Goal: Transaction & Acquisition: Purchase product/service

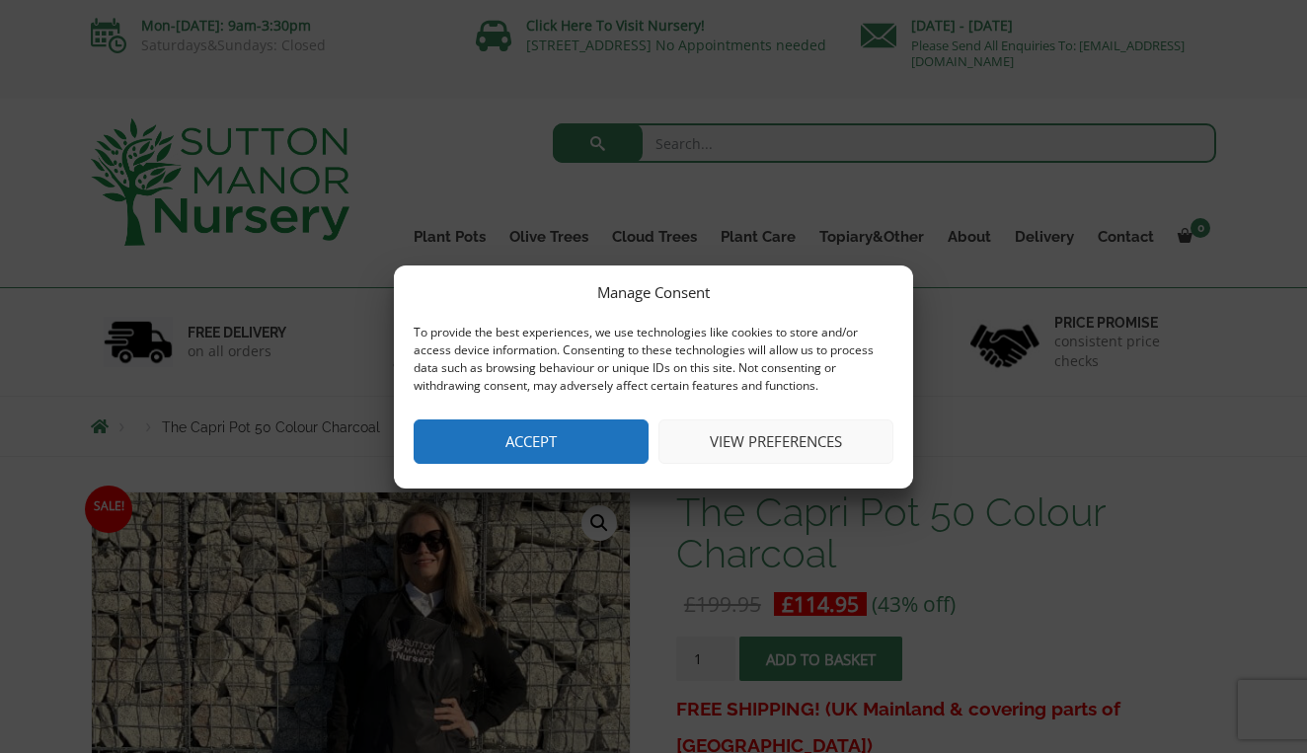
click at [518, 441] on button "Accept" at bounding box center [531, 442] width 235 height 44
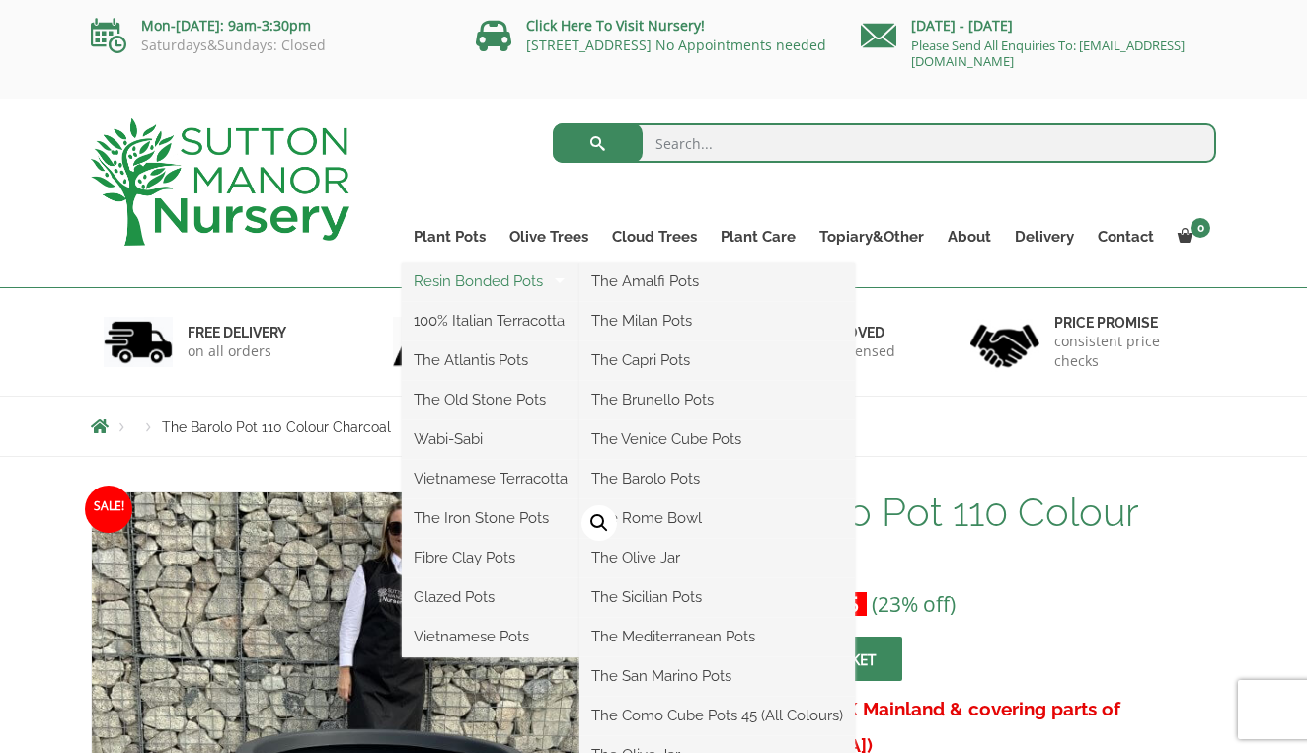
click at [473, 283] on link "Resin Bonded Pots" at bounding box center [491, 282] width 178 height 30
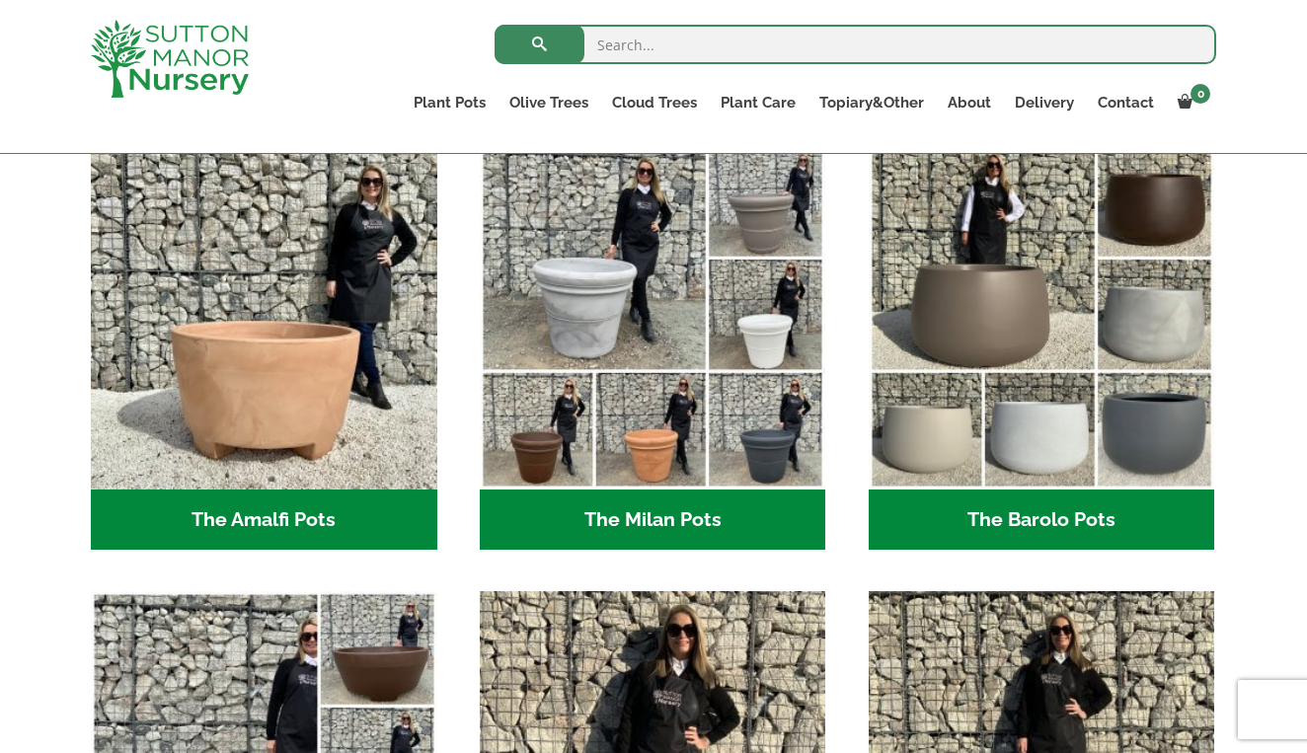
scroll to position [545, 0]
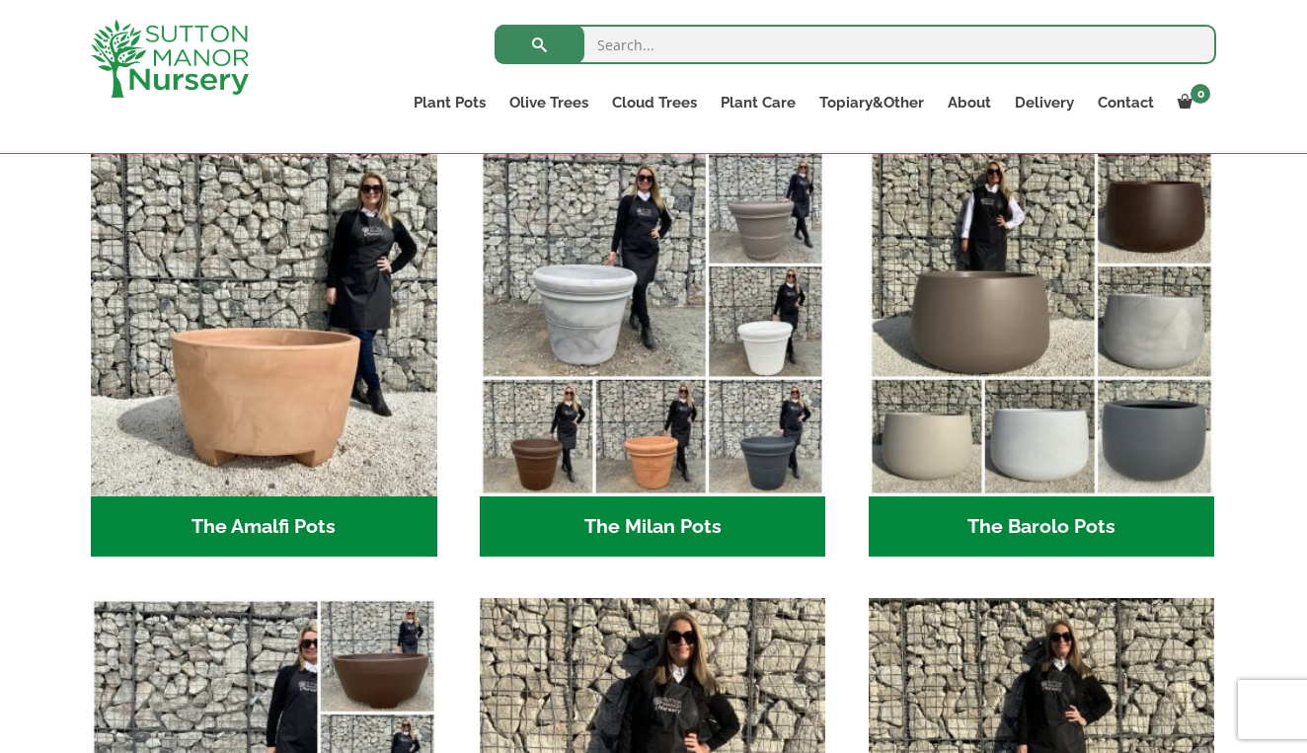
click at [1028, 534] on h2 "The Barolo Pots (36)" at bounding box center [1042, 527] width 347 height 61
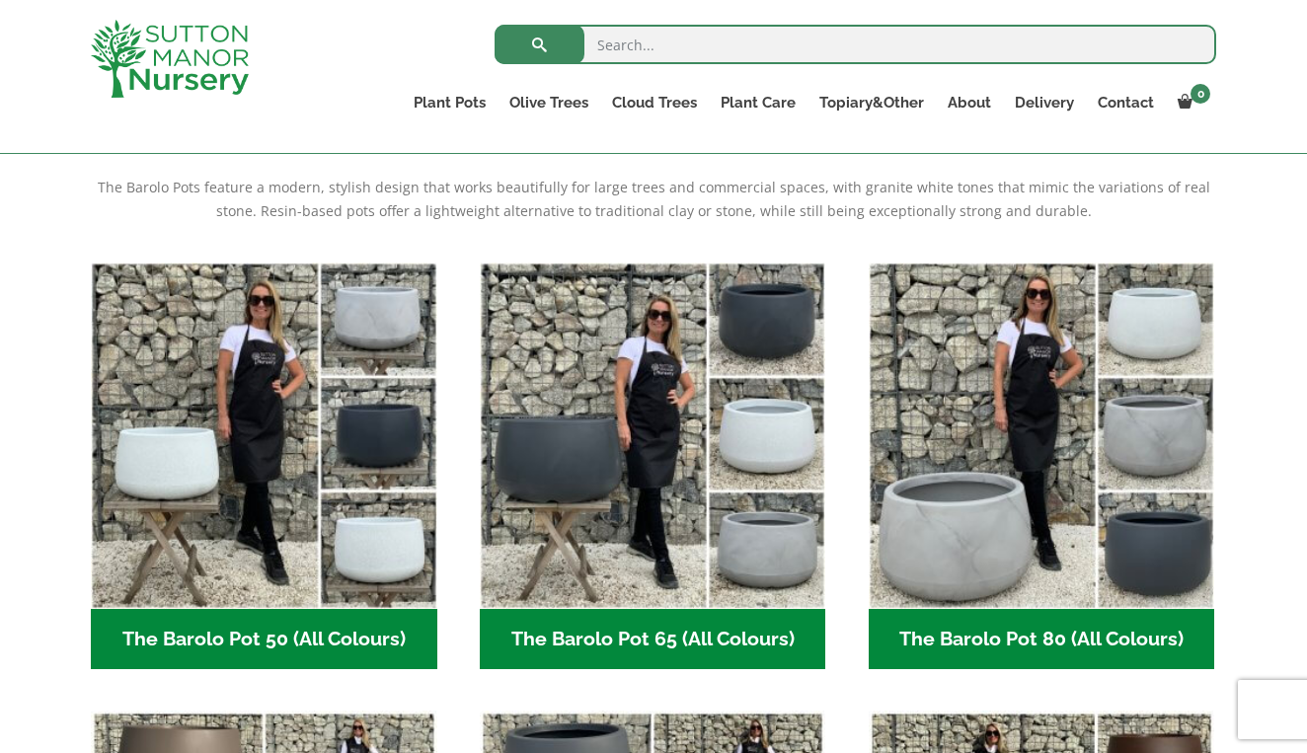
scroll to position [477, 0]
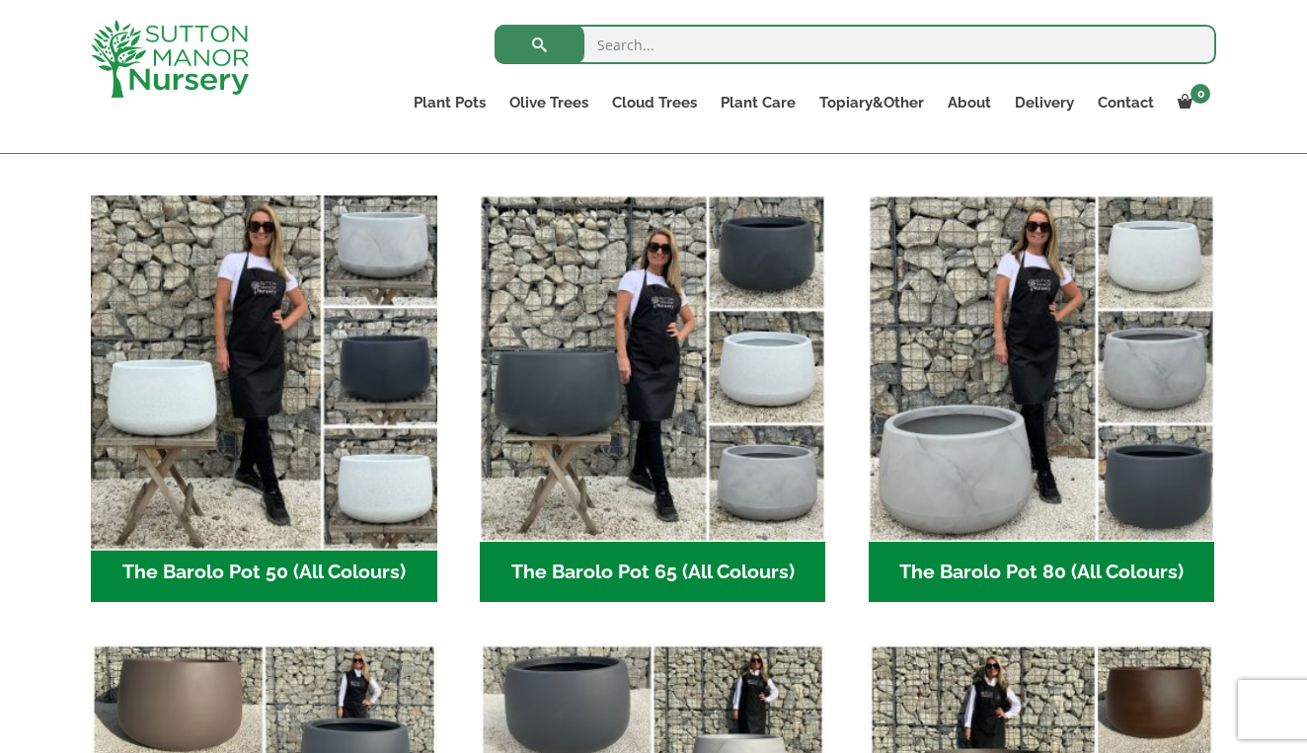
click at [273, 445] on img "Visit product category The Barolo Pot 50 (All Colours)" at bounding box center [263, 368] width 363 height 363
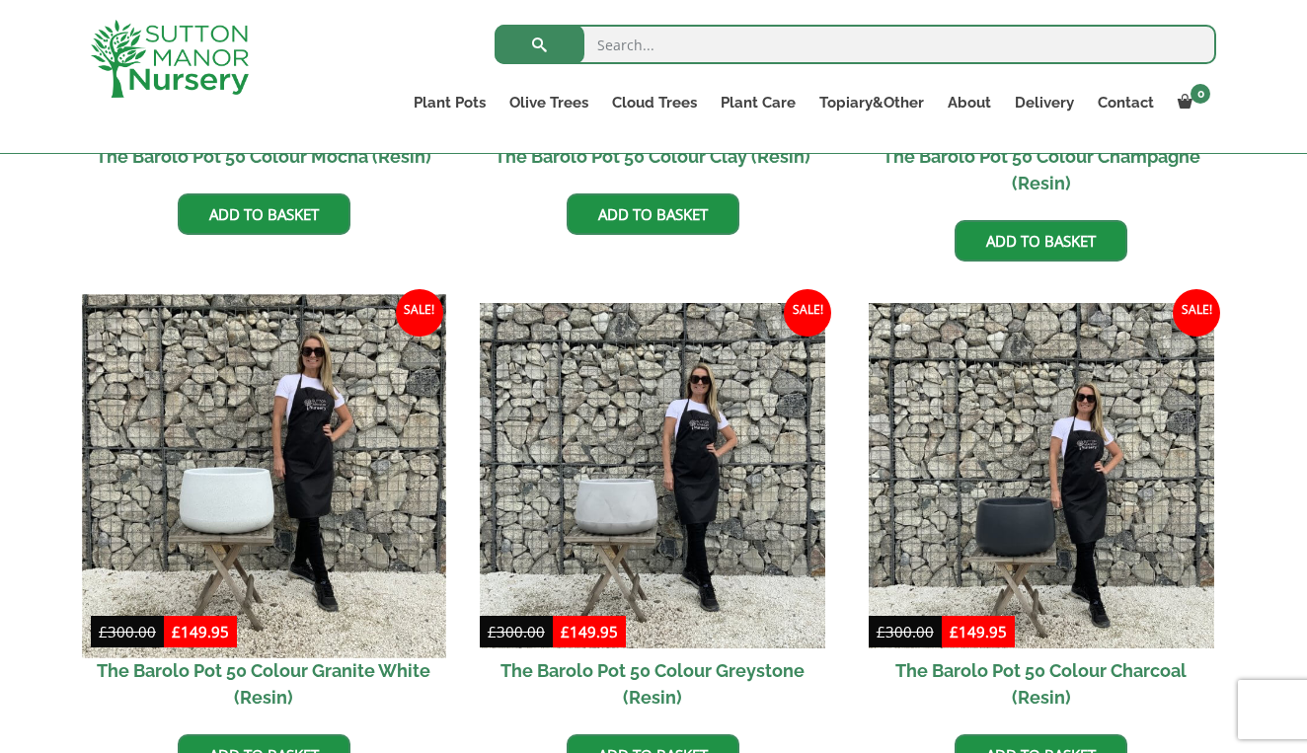
scroll to position [1007, 0]
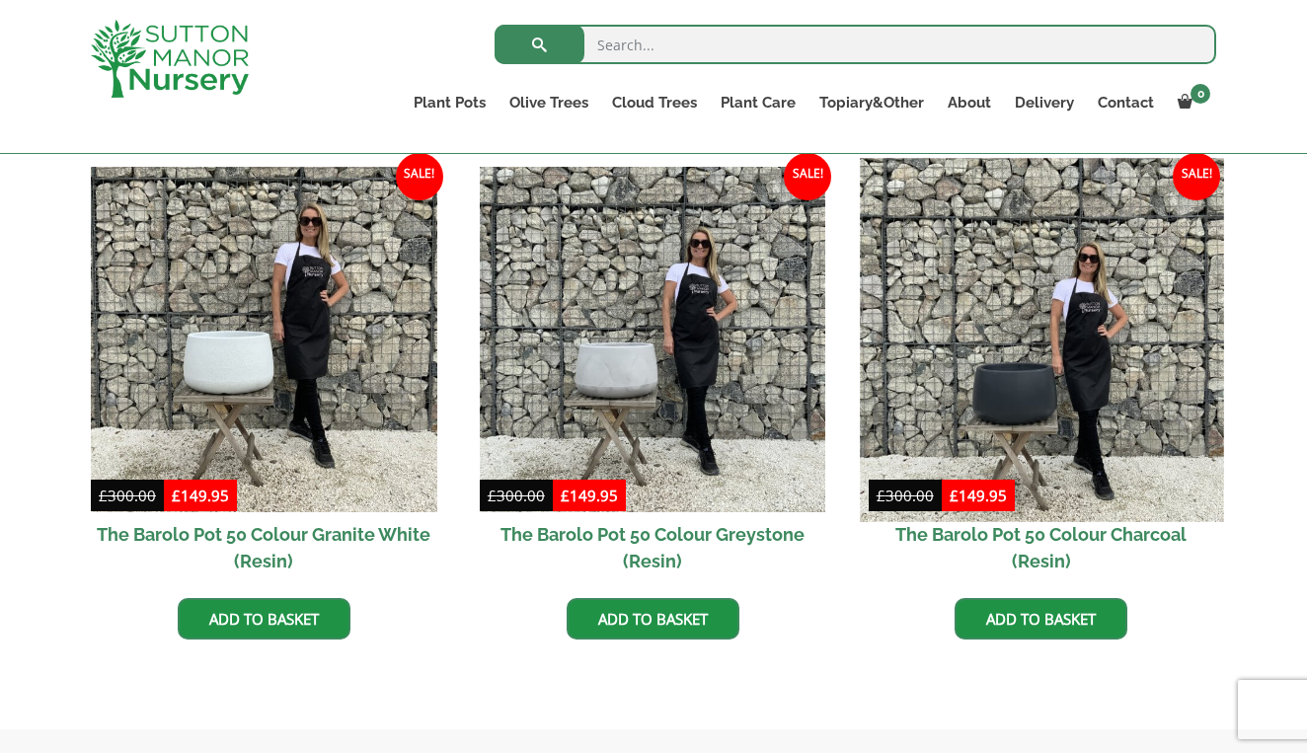
click at [1011, 403] on img at bounding box center [1041, 339] width 363 height 363
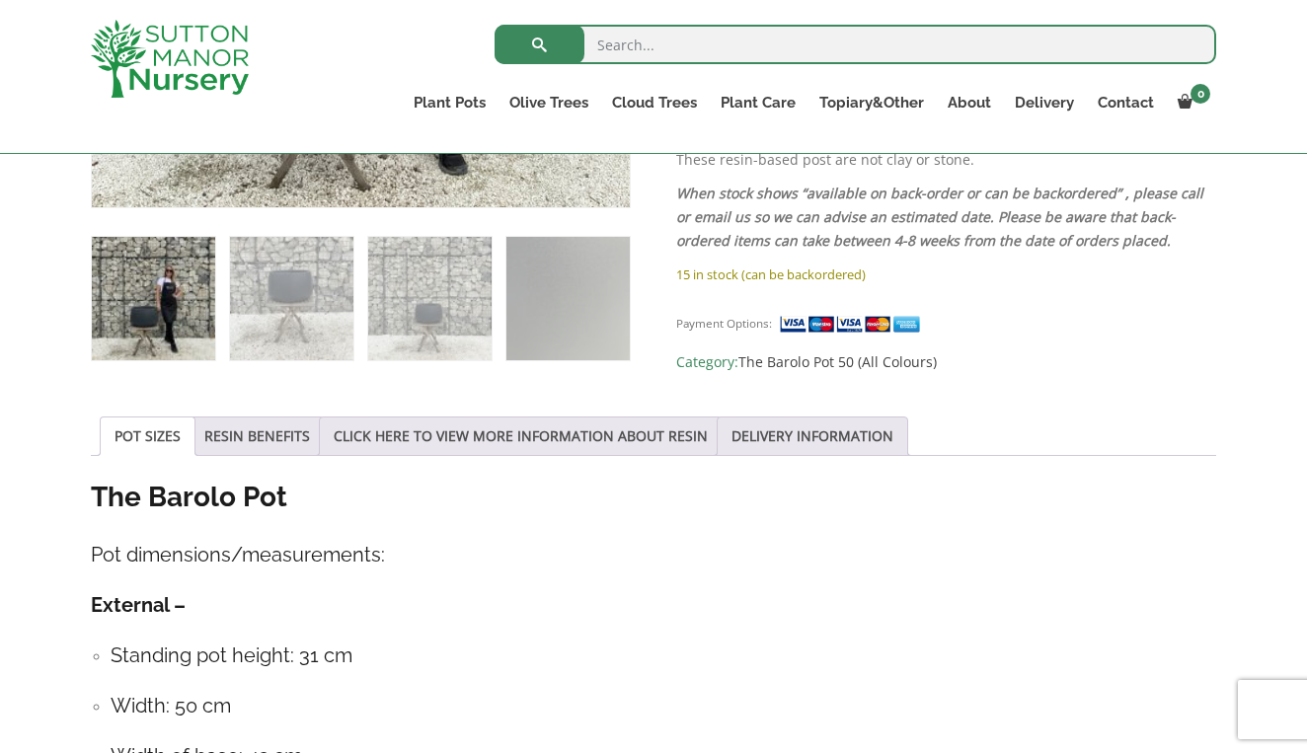
scroll to position [779, 0]
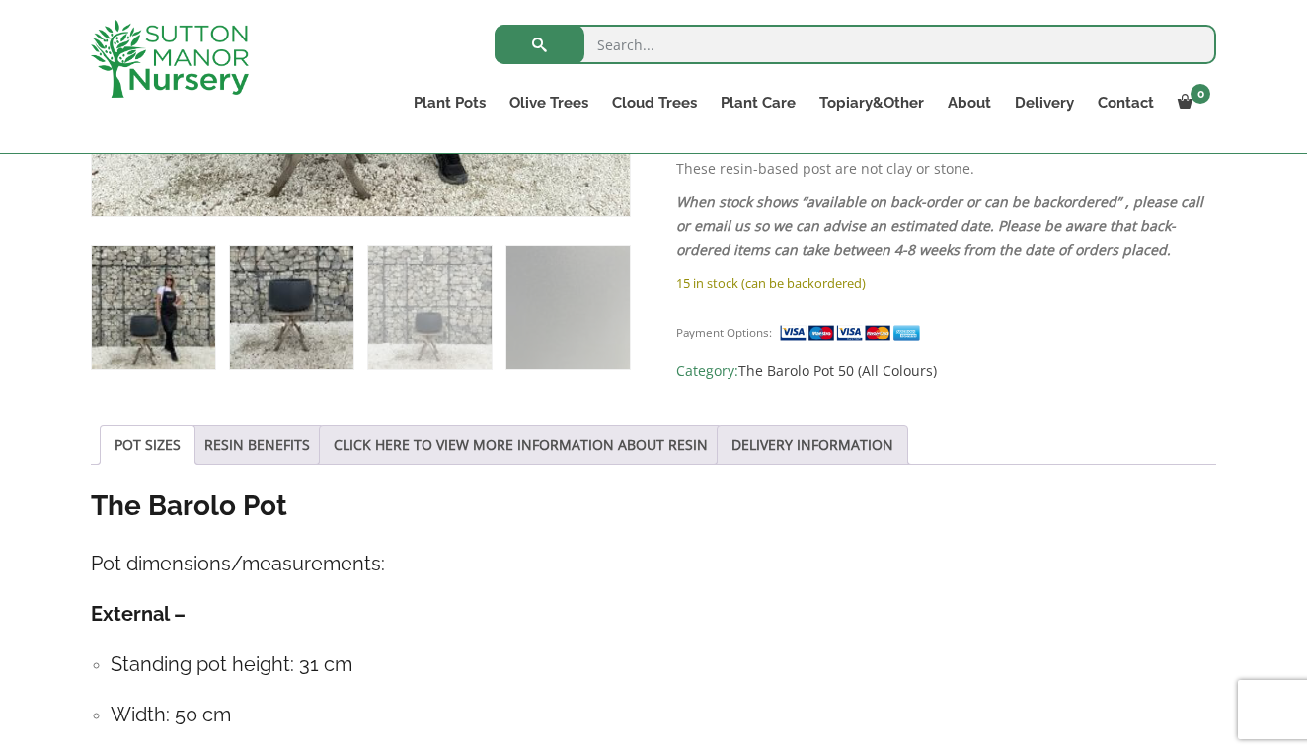
click at [291, 328] on img at bounding box center [291, 307] width 123 height 123
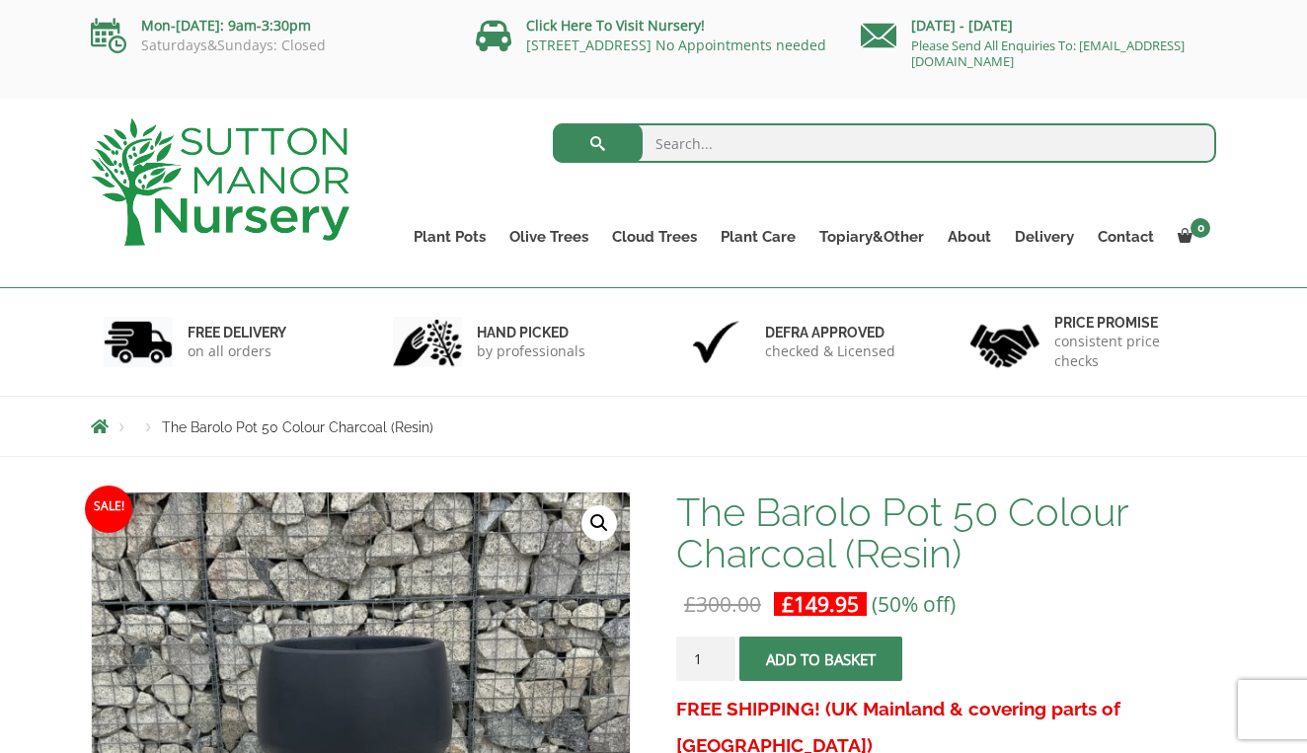
scroll to position [0, 0]
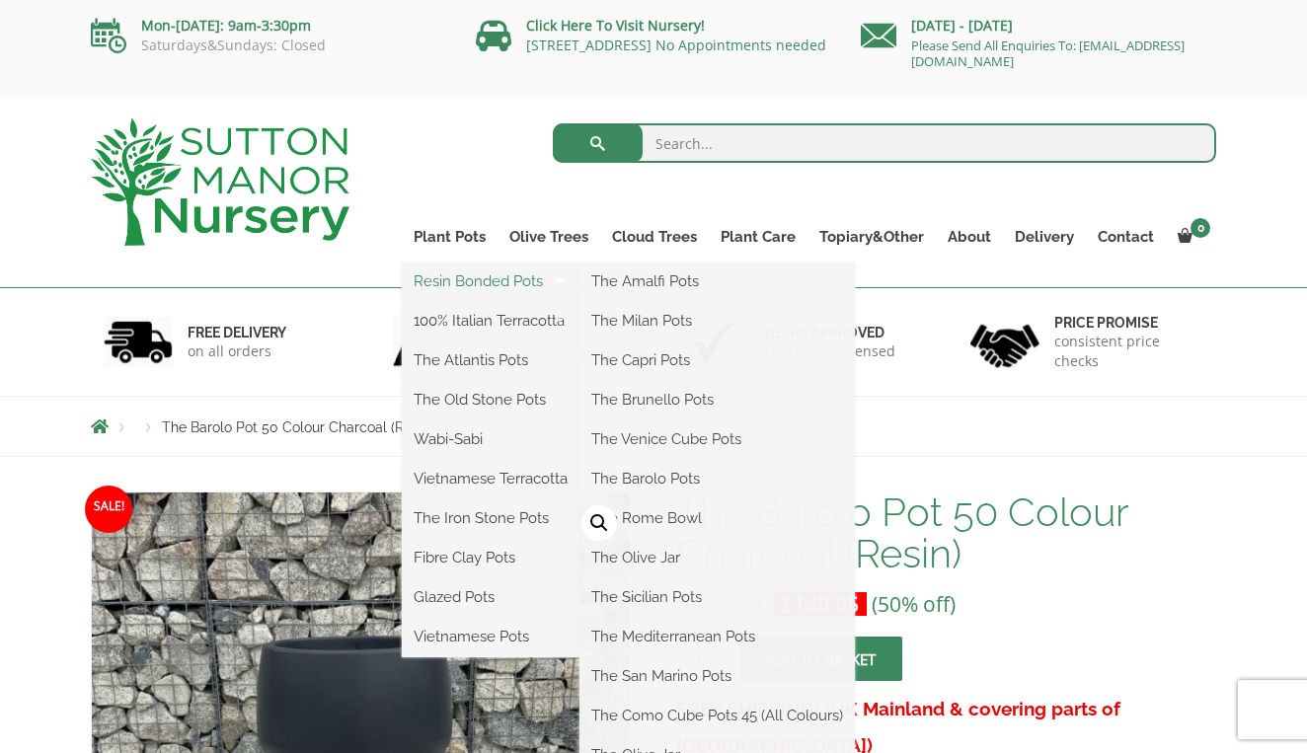
click at [467, 287] on link "Resin Bonded Pots" at bounding box center [491, 282] width 178 height 30
